Goal: Find specific page/section: Find specific page/section

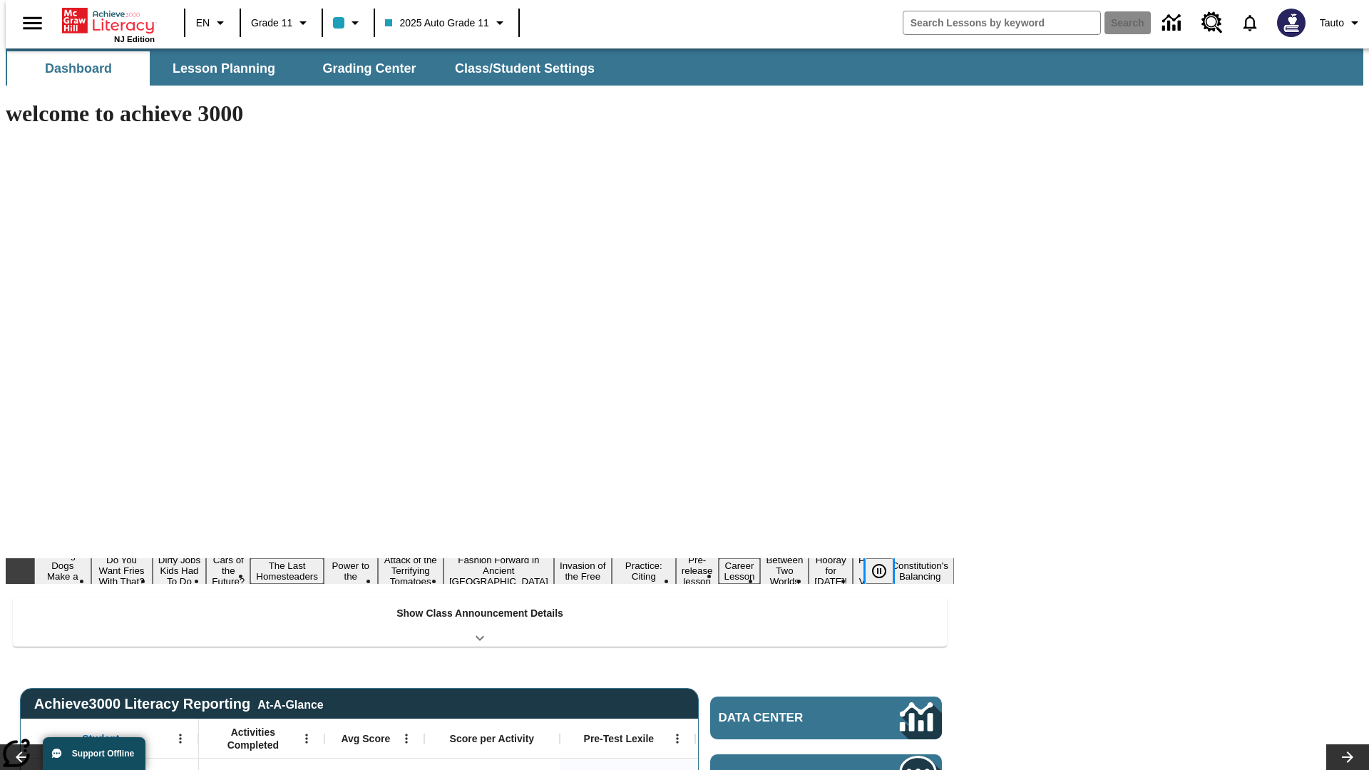
click at [885, 562] on icon "Pause" at bounding box center [878, 570] width 17 height 17
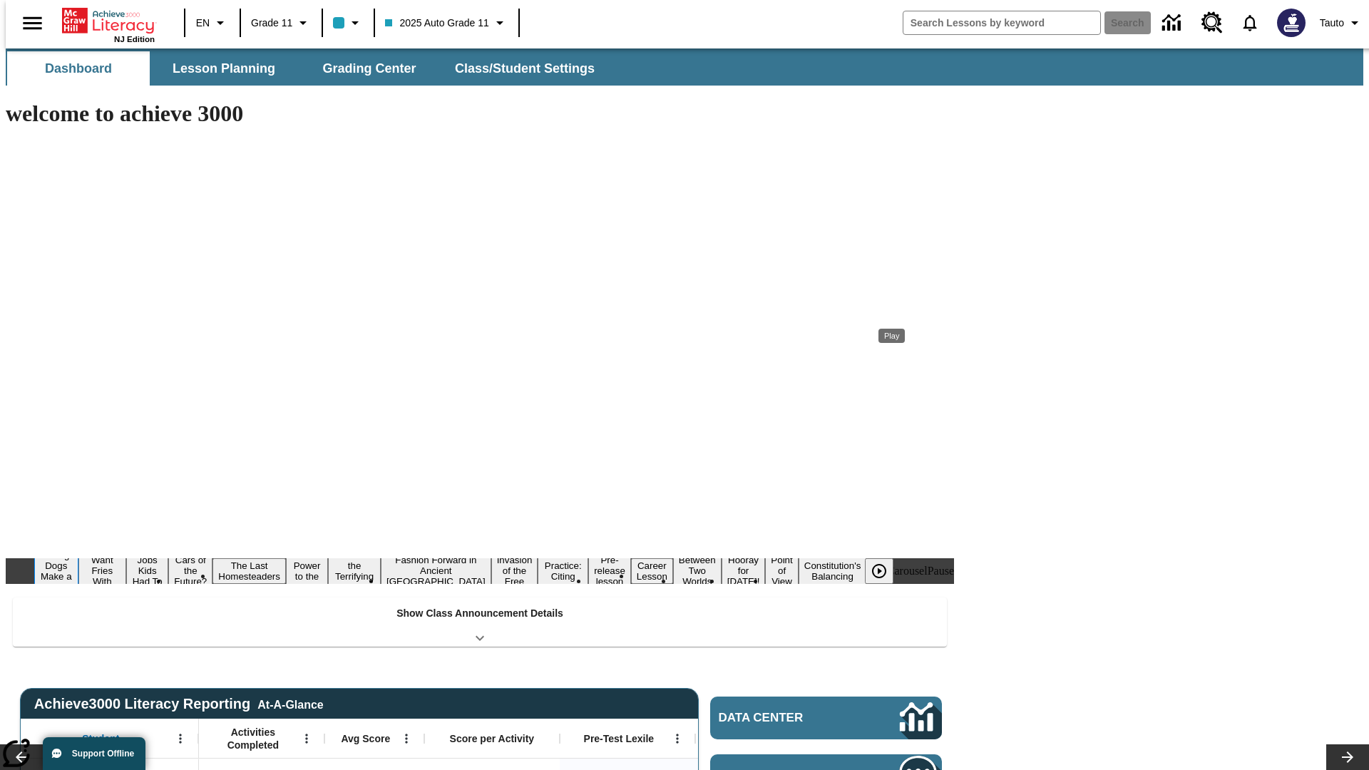
click at [78, 548] on button "Diving Dogs Make a Splash" at bounding box center [56, 571] width 44 height 46
